Goal: Task Accomplishment & Management: Use online tool/utility

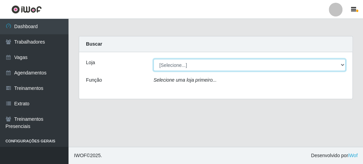
click at [169, 64] on select "[Selecione...] FrigoMaster" at bounding box center [249, 65] width 192 height 12
select select "392"
click at [153, 59] on select "[Selecione...] FrigoMaster" at bounding box center [249, 65] width 192 height 12
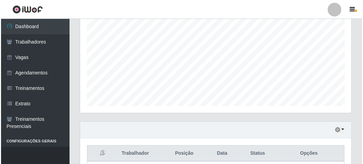
scroll to position [225, 0]
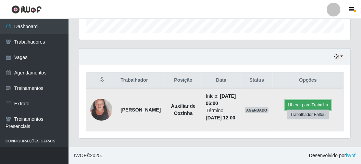
click at [297, 100] on button "Liberar para Trabalho" at bounding box center [308, 105] width 46 height 10
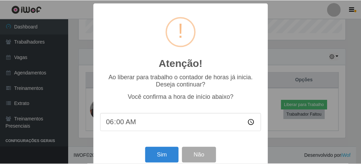
scroll to position [142, 268]
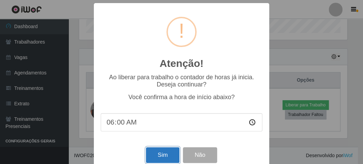
click at [156, 153] on button "Sim" at bounding box center [162, 155] width 33 height 16
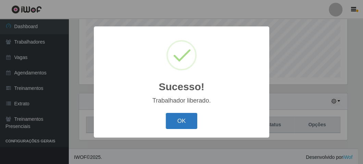
click at [183, 116] on button "OK" at bounding box center [182, 121] width 32 height 16
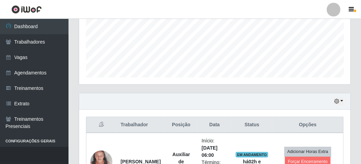
scroll to position [202, 0]
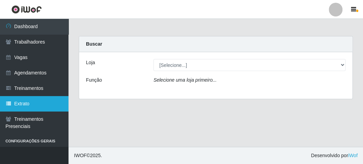
click at [16, 104] on link "Extrato" at bounding box center [34, 103] width 69 height 15
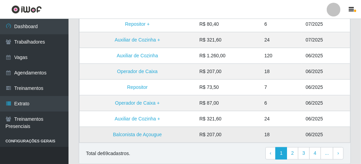
scroll to position [185, 0]
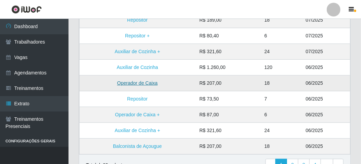
click at [151, 82] on link "Operador de Caixa" at bounding box center [137, 82] width 40 height 5
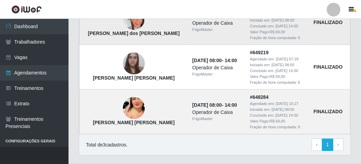
scroll to position [118, 0]
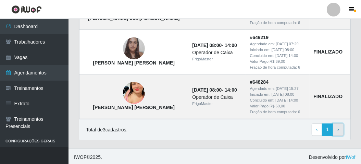
click at [336, 129] on link "› Next" at bounding box center [338, 129] width 11 height 12
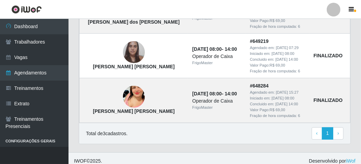
scroll to position [118, 0]
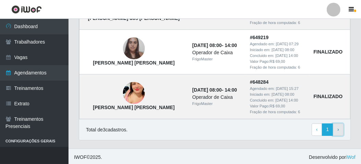
click at [336, 128] on link "› Next" at bounding box center [338, 129] width 11 height 12
